Goal: Information Seeking & Learning: Compare options

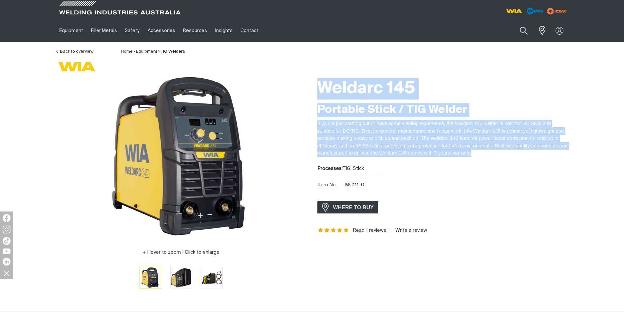
drag, startPoint x: 320, startPoint y: 84, endPoint x: 491, endPoint y: 160, distance: 187.4
click at [491, 160] on div "Weldarc 145 Portable Stick / TIG Welder If you’re just starting out or have som…" at bounding box center [442, 186] width 251 height 223
copy div "Weldarc 145 Portable Stick / TIG Welder If you’re just starting out or have som…"
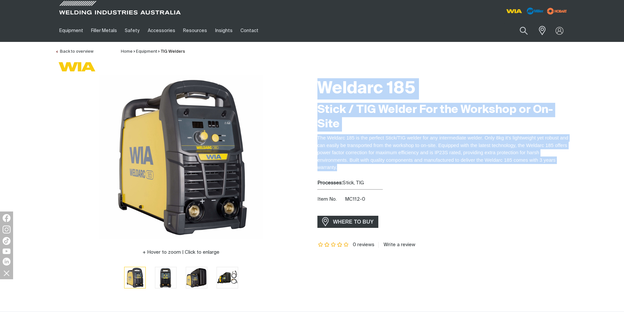
click at [514, 168] on div "Weldarc 185 Stick / TIG Welder For the Workshop or On-Site The Weldarc 185 is t…" at bounding box center [442, 186] width 251 height 223
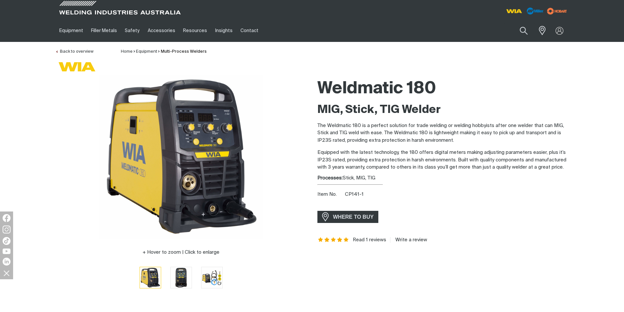
drag, startPoint x: 322, startPoint y: 81, endPoint x: 484, endPoint y: 181, distance: 190.2
click at [484, 181] on div "Weldmatic 180 MIG, Stick, TIG Welder The Weldmatic 180 is a perfect solution fo…" at bounding box center [442, 186] width 251 height 223
copy div "Weldmatic 180 MIG, Stick, TIG Welder The Weldmatic 180 is a perfect solution fo…"
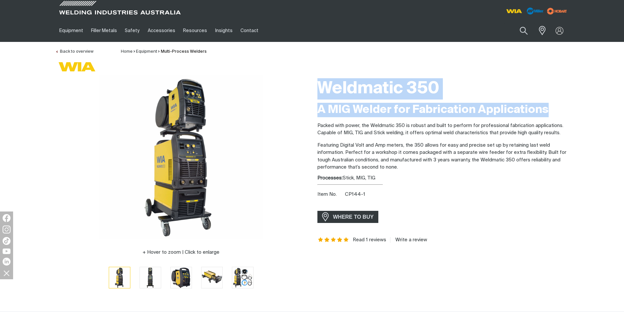
drag, startPoint x: 319, startPoint y: 83, endPoint x: 558, endPoint y: 113, distance: 241.8
click at [558, 113] on div "Weldmatic 350 A MIG Welder for Fabrication Applications Packed with power, the …" at bounding box center [442, 186] width 251 height 223
copy div "Weldmatic 350 A MIG Welder for Fabrication Applications"
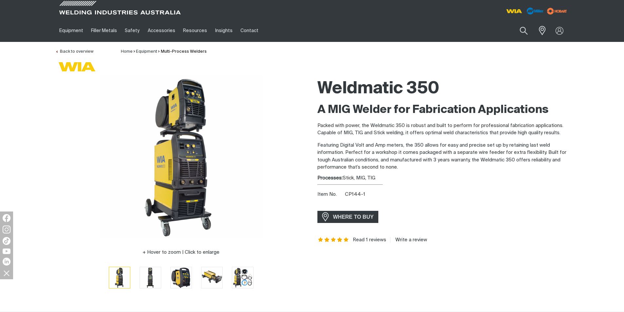
drag, startPoint x: 532, startPoint y: 155, endPoint x: 425, endPoint y: 189, distance: 112.5
click at [530, 156] on p "Featuring Digital Volt and Amp meters, the 350 allows for easy and precise set …" at bounding box center [442, 156] width 251 height 29
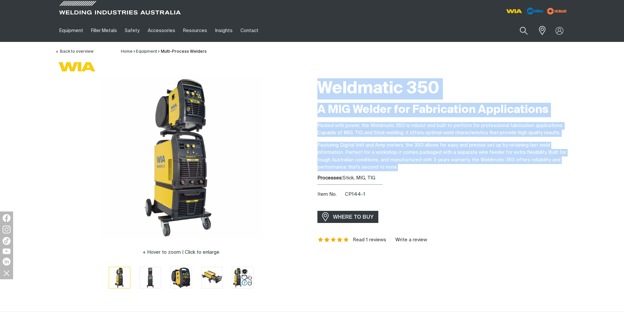
drag, startPoint x: 423, startPoint y: 170, endPoint x: 306, endPoint y: 84, distance: 144.6
click at [306, 84] on div "Hover to zoom | Click to enlarge Weldmatic 350 A MIG Welder for Fabrication App…" at bounding box center [312, 186] width 524 height 223
copy div "Weldmatic 350 A MIG Welder for Fabrication Applications Packed with power, the …"
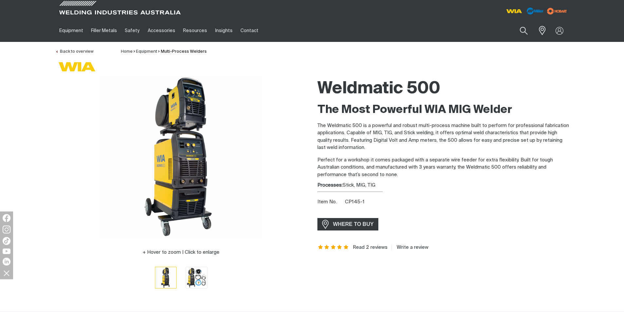
drag, startPoint x: 312, startPoint y: 80, endPoint x: 422, endPoint y: 185, distance: 152.1
click at [422, 185] on div "Weldmatic 500 The Most Powerful WIA MIG Welder The Weldmatic 500 is a powerful …" at bounding box center [443, 186] width 262 height 223
copy div "Weldmatic 500 The Most Powerful WIA MIG Welder The Weldmatic 500 is a powerful …"
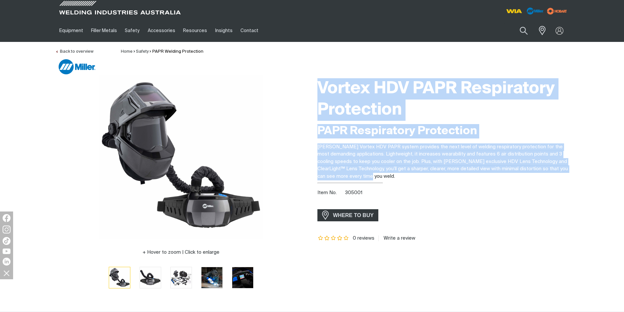
drag, startPoint x: 319, startPoint y: 80, endPoint x: 440, endPoint y: 183, distance: 158.4
click at [440, 183] on div "Vortex HDV PAPR Respiratory Protection PAPR Respiratory Protection [PERSON_NAME…" at bounding box center [442, 186] width 251 height 223
copy div "Vortex HDV PAPR Respiratory Protection PAPR Respiratory Protection [PERSON_NAME…"
